Goal: Use online tool/utility: Utilize a website feature to perform a specific function

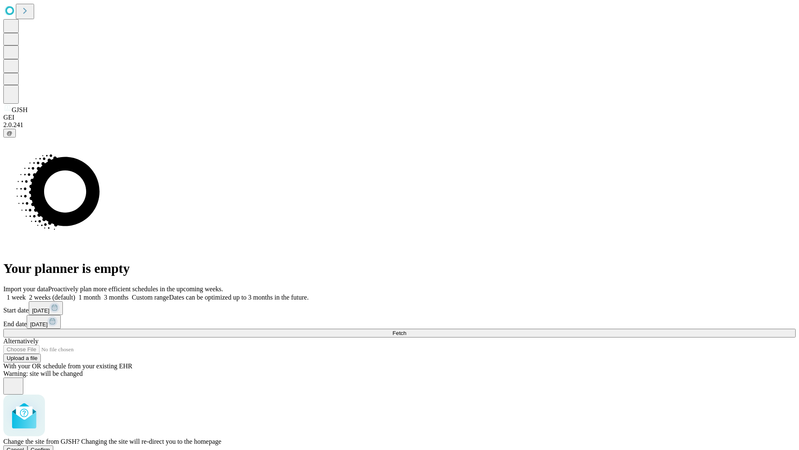
click at [50, 446] on span "Confirm" at bounding box center [41, 449] width 20 height 6
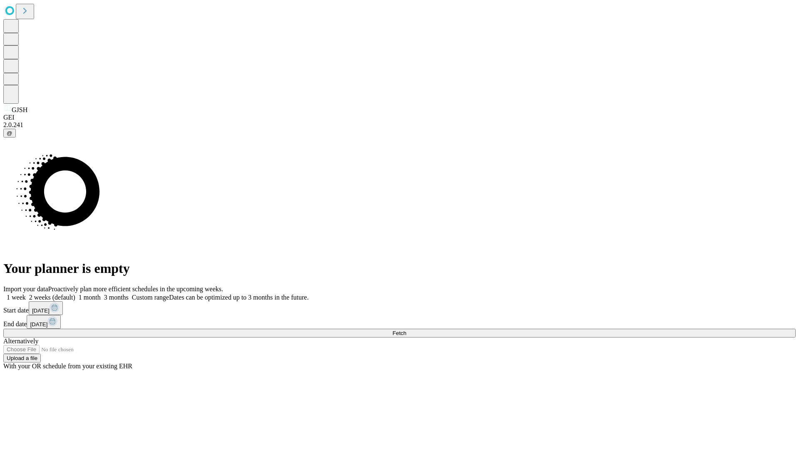
click at [26, 293] on label "1 week" at bounding box center [14, 296] width 22 height 7
click at [406, 330] on span "Fetch" at bounding box center [399, 333] width 14 height 6
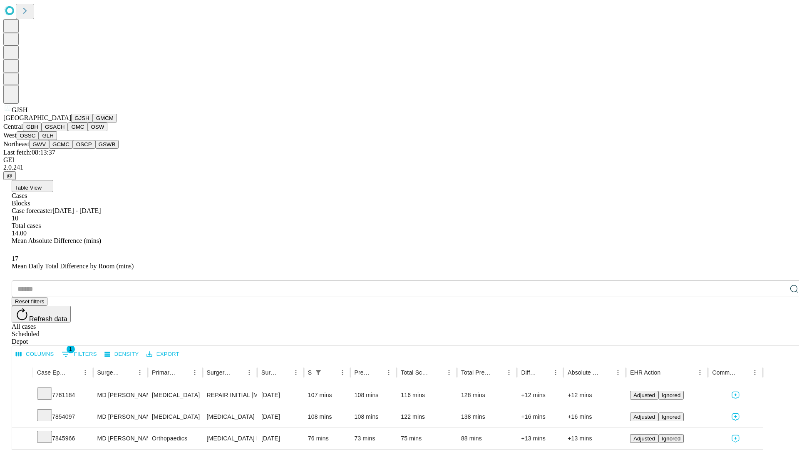
click at [93, 122] on button "GMCM" at bounding box center [105, 118] width 24 height 9
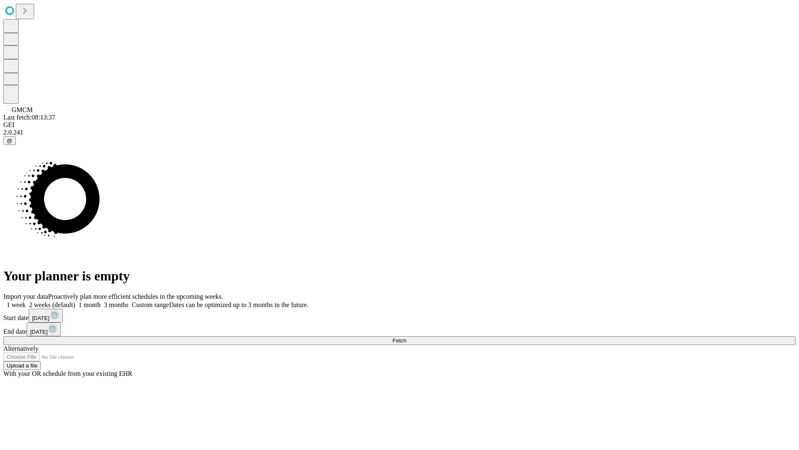
click at [26, 301] on label "1 week" at bounding box center [14, 304] width 22 height 7
click at [406, 337] on span "Fetch" at bounding box center [399, 340] width 14 height 6
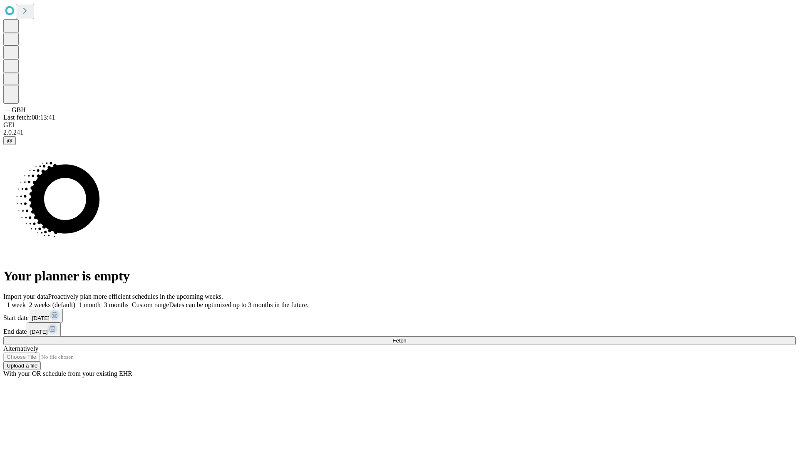
click at [26, 301] on label "1 week" at bounding box center [14, 304] width 22 height 7
click at [406, 337] on span "Fetch" at bounding box center [399, 340] width 14 height 6
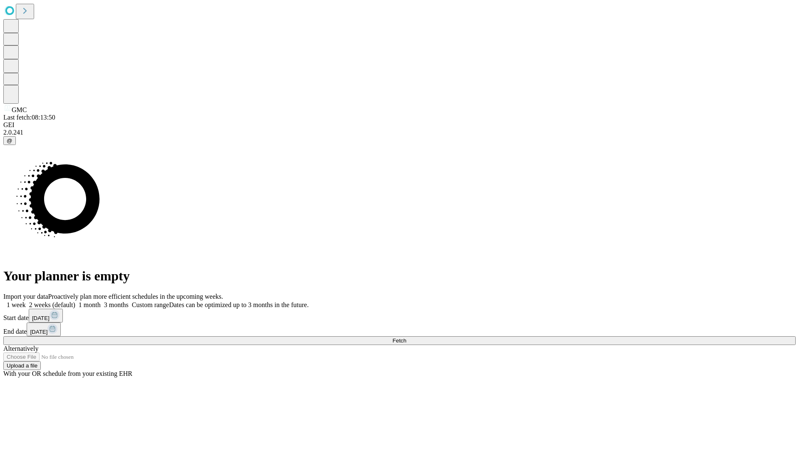
click at [406, 337] on span "Fetch" at bounding box center [399, 340] width 14 height 6
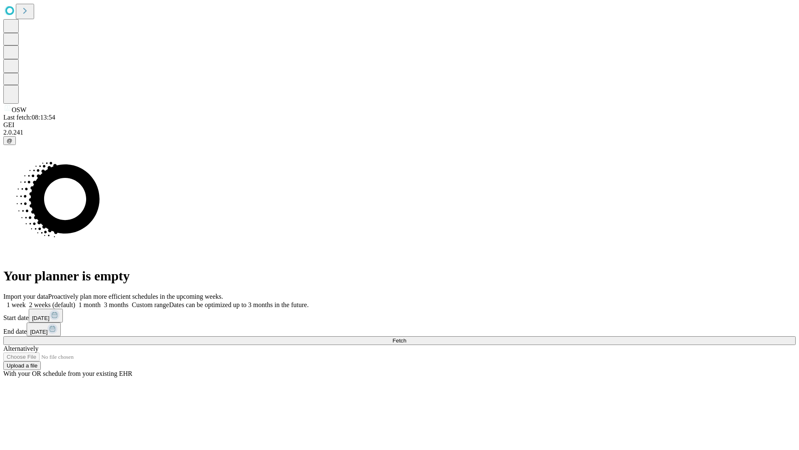
click at [26, 301] on label "1 week" at bounding box center [14, 304] width 22 height 7
click at [406, 337] on span "Fetch" at bounding box center [399, 340] width 14 height 6
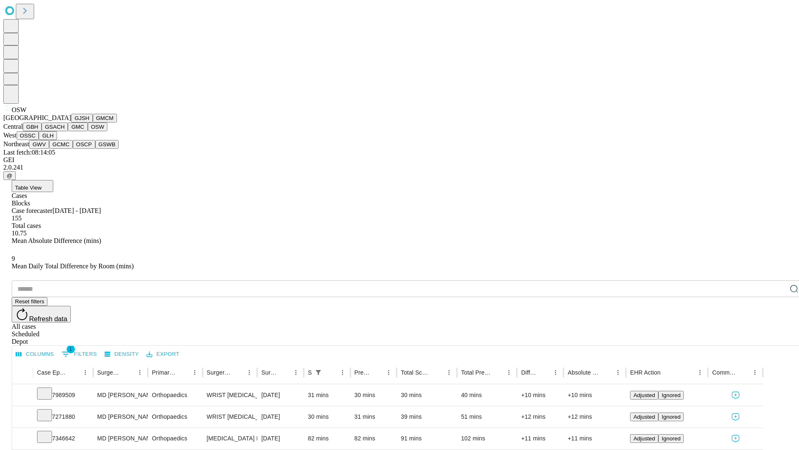
click at [39, 140] on button "OSSC" at bounding box center [28, 135] width 22 height 9
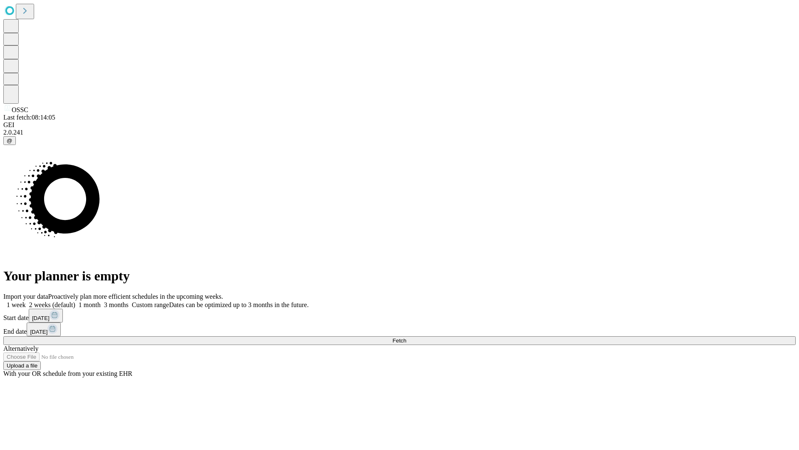
click at [406, 337] on span "Fetch" at bounding box center [399, 340] width 14 height 6
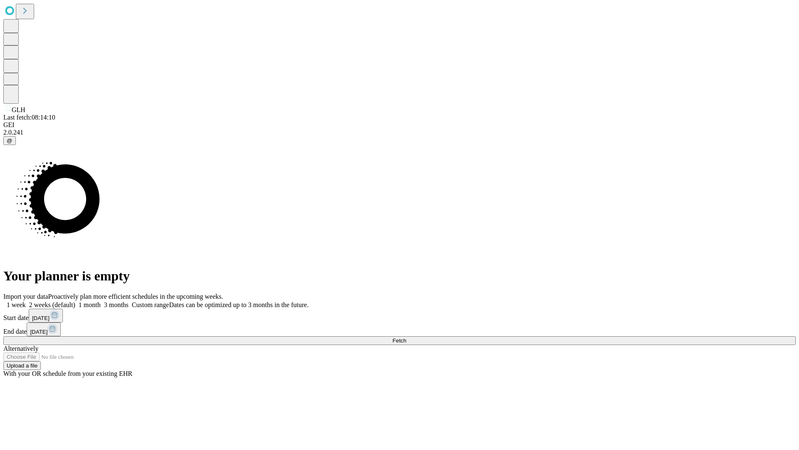
click at [406, 337] on span "Fetch" at bounding box center [399, 340] width 14 height 6
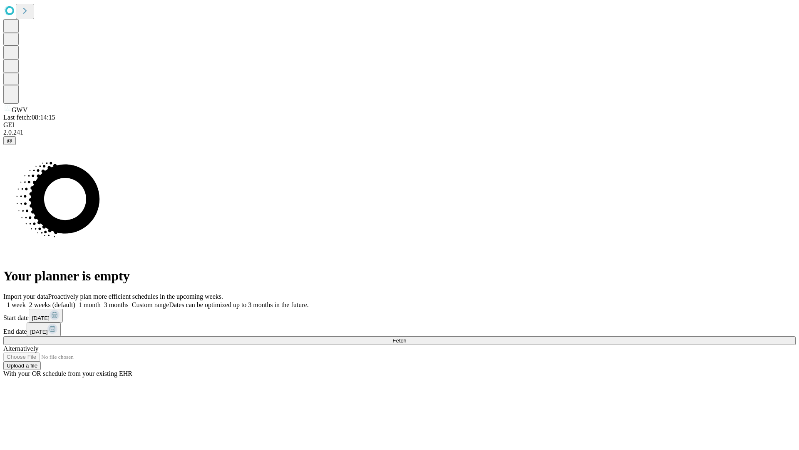
click at [406, 337] on span "Fetch" at bounding box center [399, 340] width 14 height 6
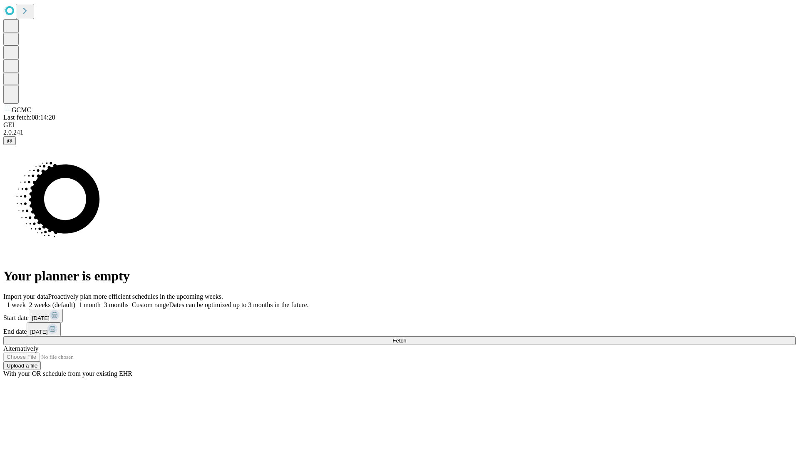
click at [26, 301] on label "1 week" at bounding box center [14, 304] width 22 height 7
click at [406, 337] on span "Fetch" at bounding box center [399, 340] width 14 height 6
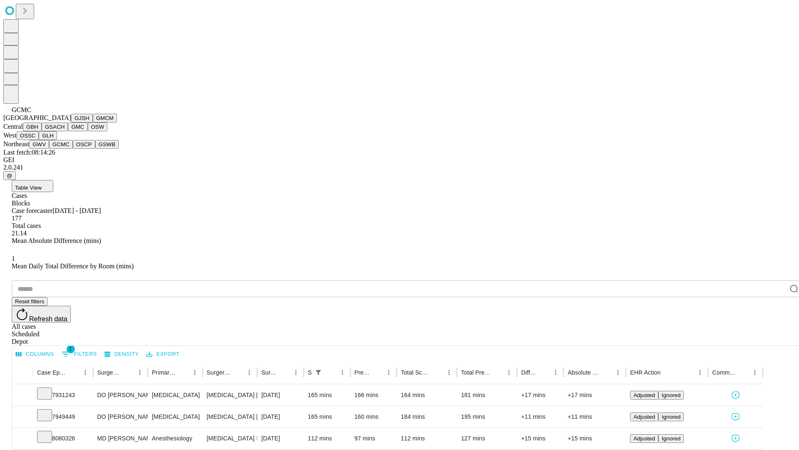
click at [73, 149] on button "OSCP" at bounding box center [84, 144] width 22 height 9
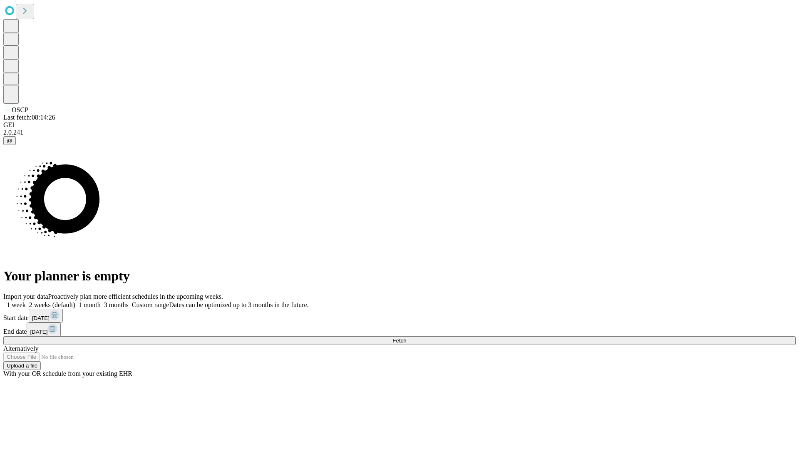
click at [406, 337] on span "Fetch" at bounding box center [399, 340] width 14 height 6
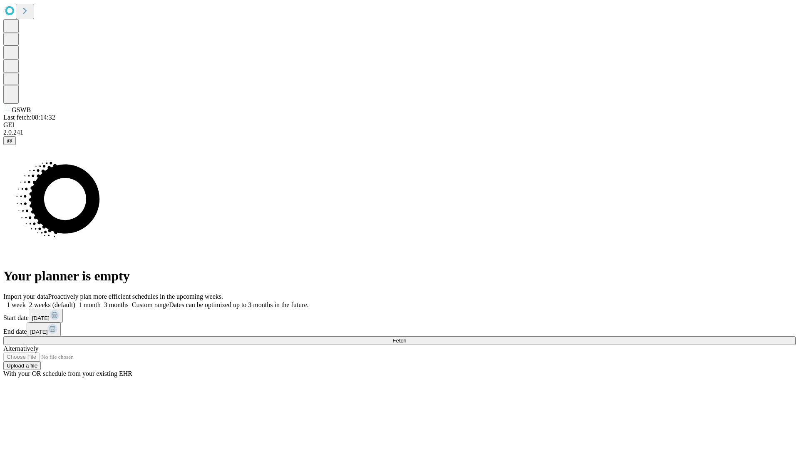
click at [26, 301] on label "1 week" at bounding box center [14, 304] width 22 height 7
click at [406, 337] on span "Fetch" at bounding box center [399, 340] width 14 height 6
